Goal: Information Seeking & Learning: Check status

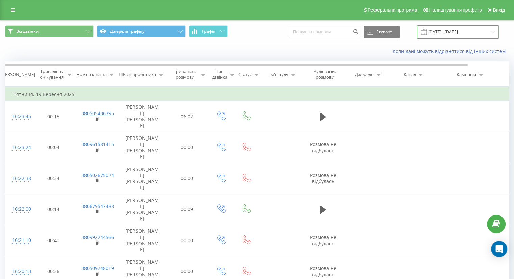
click at [453, 29] on input "[DATE] - [DATE]" at bounding box center [458, 31] width 82 height 13
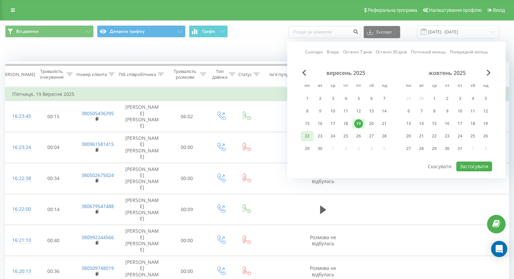
click at [308, 137] on div "22" at bounding box center [307, 136] width 9 height 9
click at [468, 167] on button "Застосувати" at bounding box center [474, 167] width 36 height 10
type input "[DATE] - [DATE]"
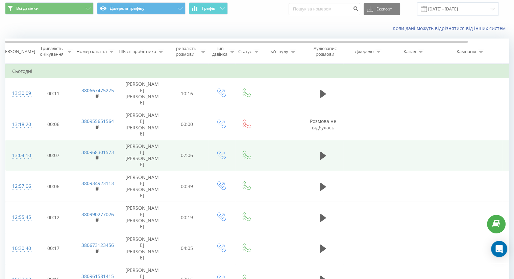
scroll to position [23, 0]
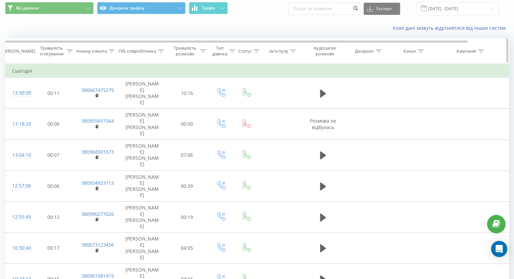
click at [150, 53] on div "ПІБ співробітника" at bounding box center [138, 51] width 38 height 6
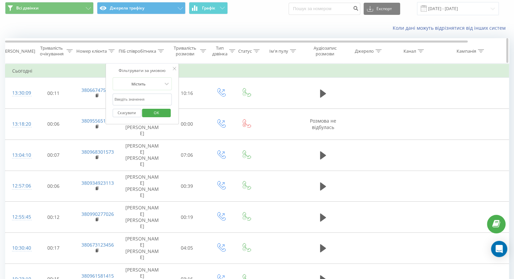
click at [185, 51] on div "Тривалість розмови" at bounding box center [185, 50] width 27 height 11
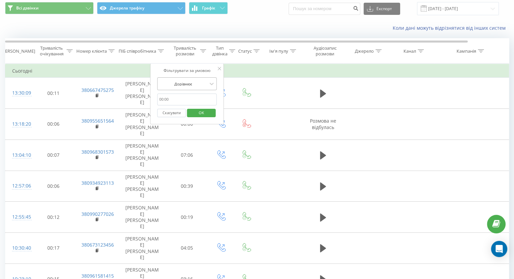
click at [182, 81] on div at bounding box center [183, 84] width 48 height 6
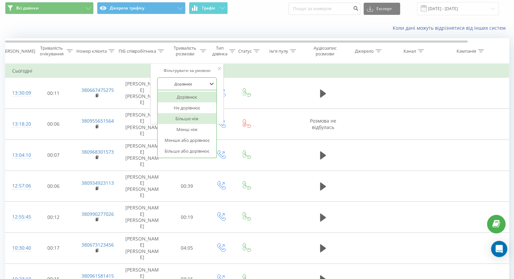
click at [183, 116] on div "Більше ніж" at bounding box center [186, 118] width 59 height 11
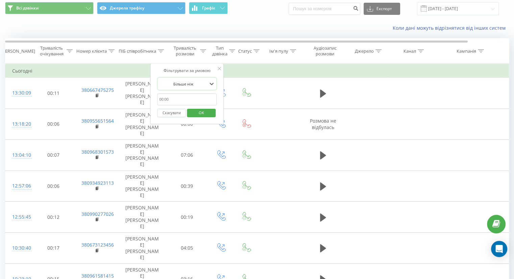
drag, startPoint x: 186, startPoint y: 96, endPoint x: 188, endPoint y: 104, distance: 8.7
click at [186, 96] on input "text" at bounding box center [186, 100] width 59 height 12
type input "59"
click at [199, 112] on span "OK" at bounding box center [201, 112] width 19 height 10
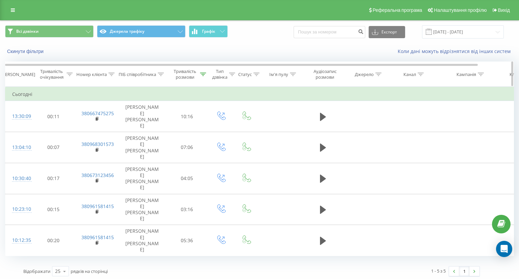
click at [196, 70] on div "Тривалість розмови" at bounding box center [185, 74] width 27 height 11
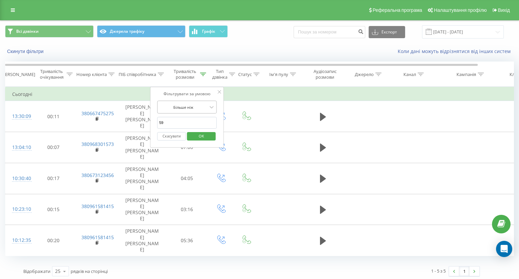
click at [193, 105] on div at bounding box center [183, 107] width 48 height 6
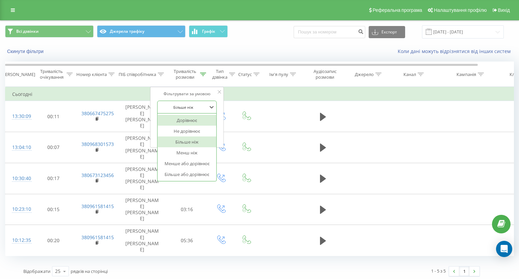
click at [185, 118] on div "Дорівнює" at bounding box center [186, 120] width 59 height 11
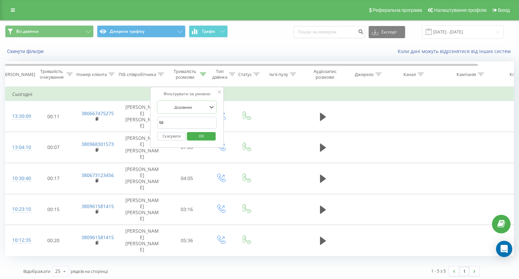
click at [187, 124] on input "59" at bounding box center [186, 123] width 59 height 12
click at [195, 136] on span "OK" at bounding box center [201, 136] width 19 height 10
